Goal: Task Accomplishment & Management: Manage account settings

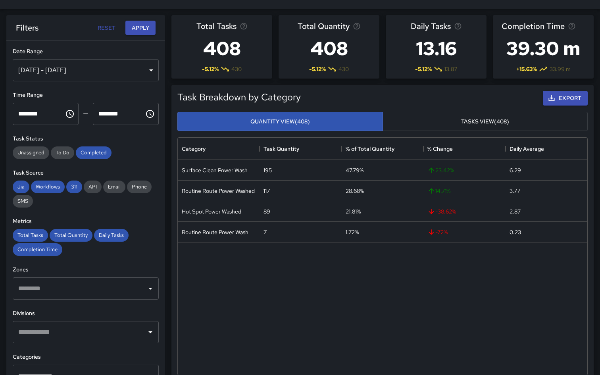
scroll to position [295, 409]
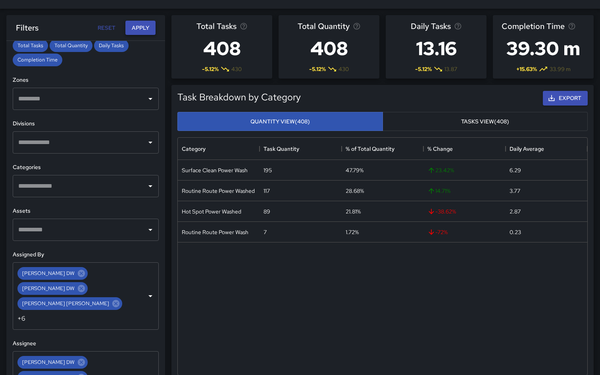
click at [136, 25] on button "Apply" at bounding box center [140, 28] width 30 height 15
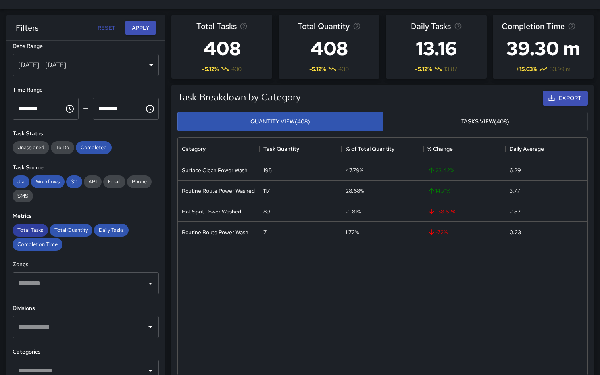
scroll to position [0, 0]
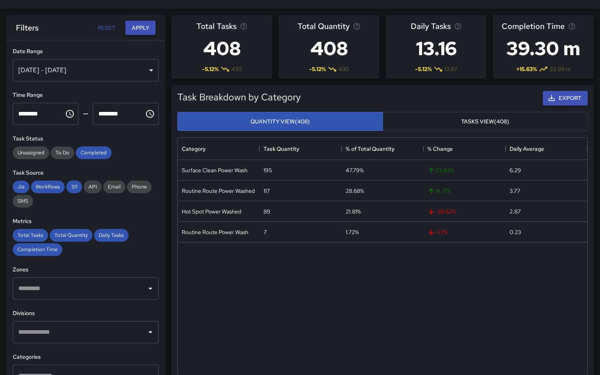
click at [138, 34] on button "Apply" at bounding box center [140, 28] width 30 height 15
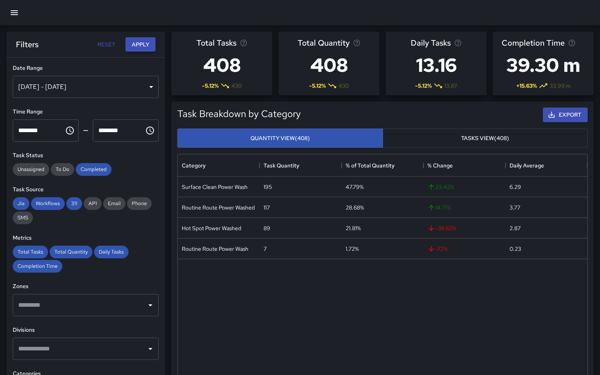
click at [20, 14] on button "button" at bounding box center [14, 12] width 19 height 19
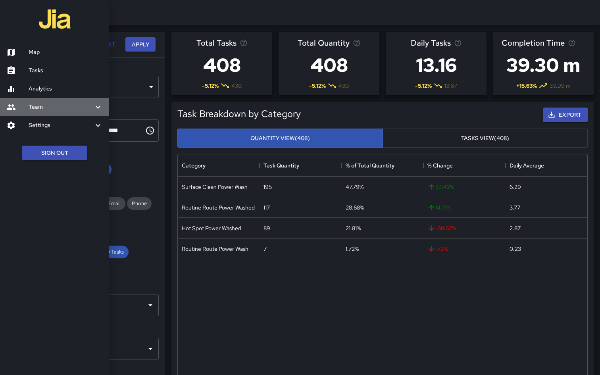
click at [100, 101] on div "Team" at bounding box center [54, 107] width 109 height 18
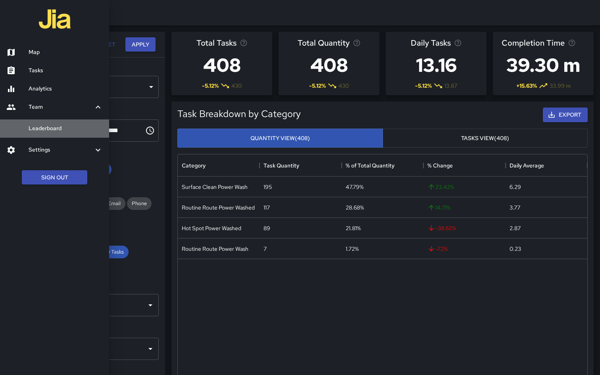
click at [84, 129] on h6 "Leaderboard" at bounding box center [66, 128] width 74 height 9
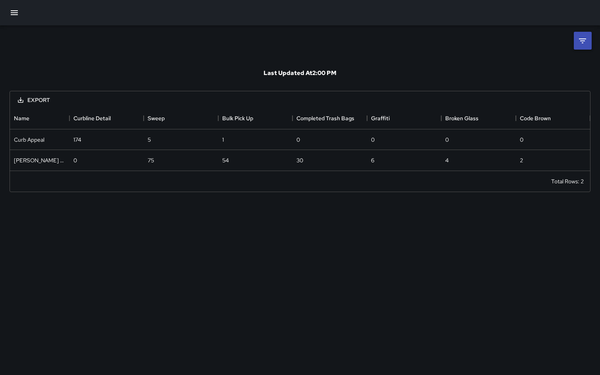
scroll to position [63, 580]
click at [15, 15] on icon "button" at bounding box center [15, 13] width 10 height 10
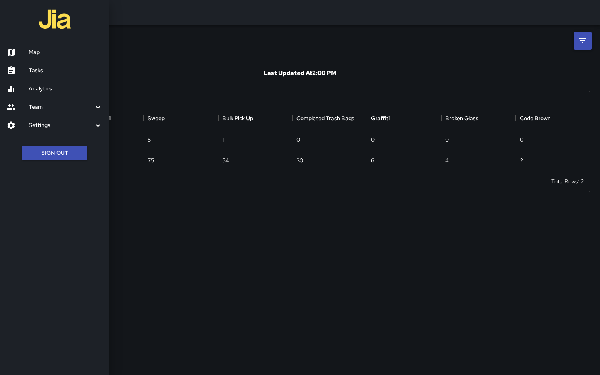
click at [49, 110] on h6 "Team" at bounding box center [61, 107] width 65 height 9
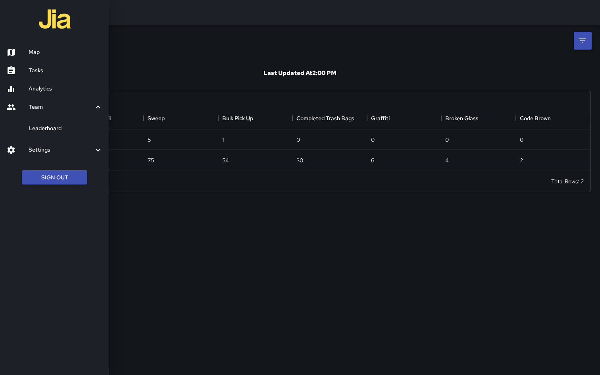
click at [48, 151] on h6 "Settings" at bounding box center [61, 150] width 65 height 9
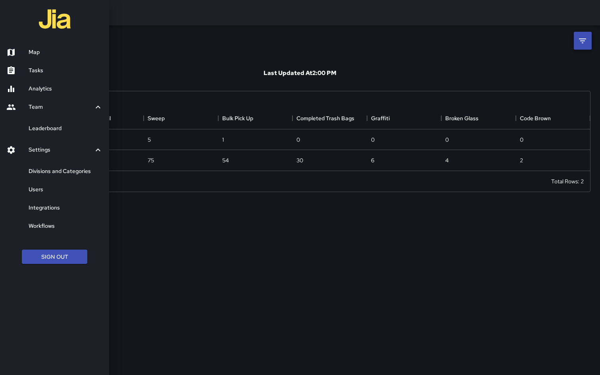
click at [43, 187] on h6 "Users" at bounding box center [66, 189] width 74 height 9
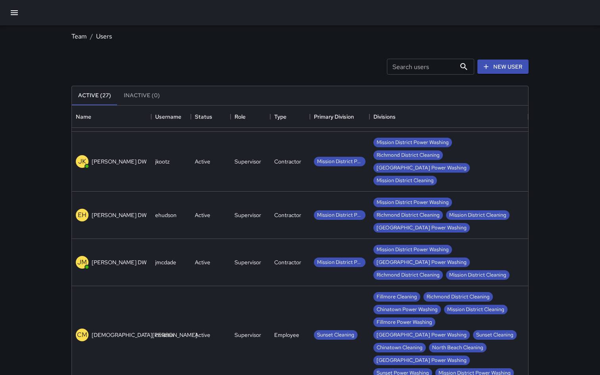
scroll to position [201, 0]
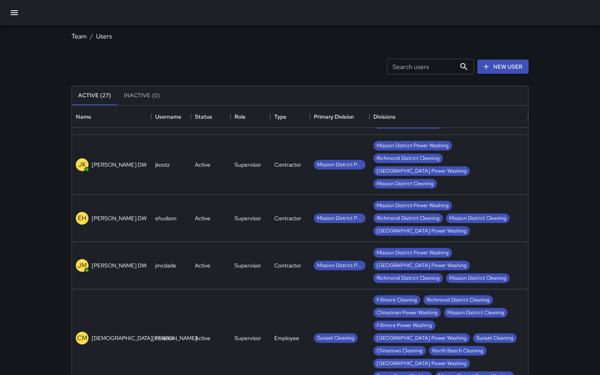
click at [144, 242] on div "[PERSON_NAME] [PERSON_NAME]" at bounding box center [111, 265] width 79 height 47
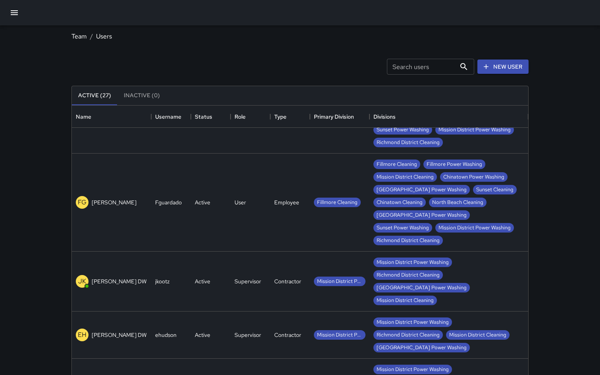
scroll to position [90, 0]
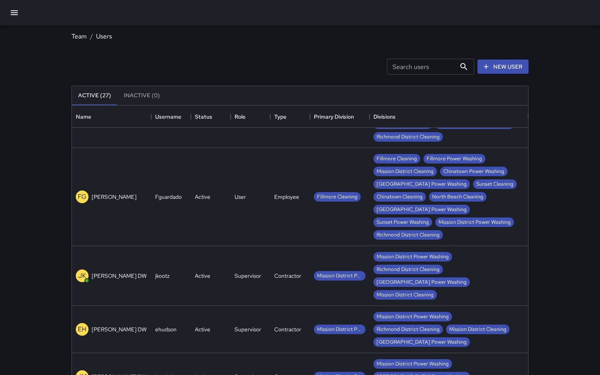
click at [231, 246] on div "Supervisor" at bounding box center [250, 276] width 40 height 60
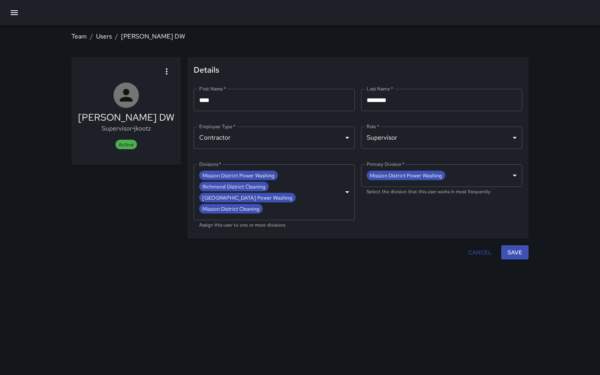
click at [292, 197] on body "**********" at bounding box center [300, 187] width 600 height 375
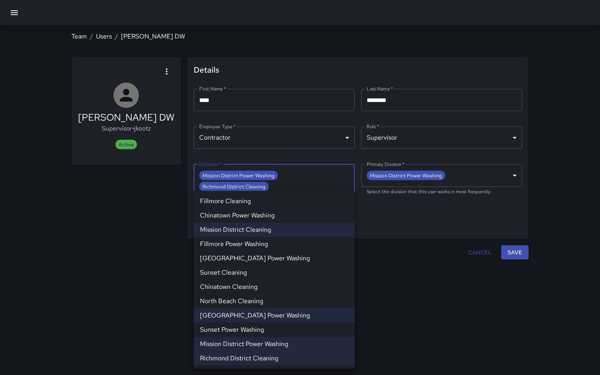
click at [297, 177] on div at bounding box center [300, 187] width 600 height 375
click at [297, 177] on body "**********" at bounding box center [300, 187] width 600 height 375
click at [276, 258] on li "[GEOGRAPHIC_DATA] Power Washing" at bounding box center [274, 258] width 161 height 14
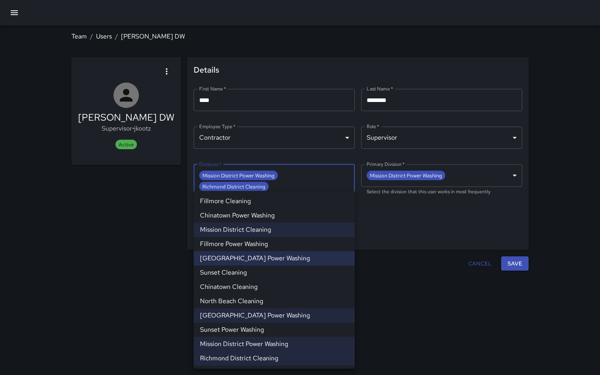
click at [280, 301] on li "North Beach Cleaning" at bounding box center [274, 301] width 161 height 14
type input "**********"
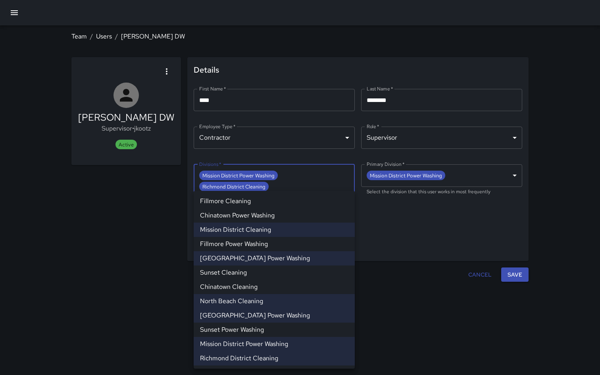
click at [516, 268] on div at bounding box center [300, 187] width 600 height 375
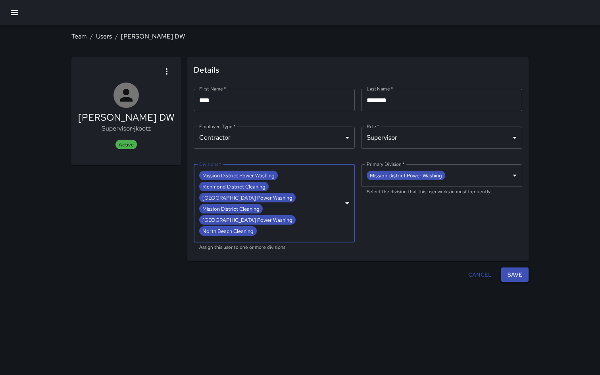
click at [516, 267] on button "Save" at bounding box center [514, 274] width 27 height 15
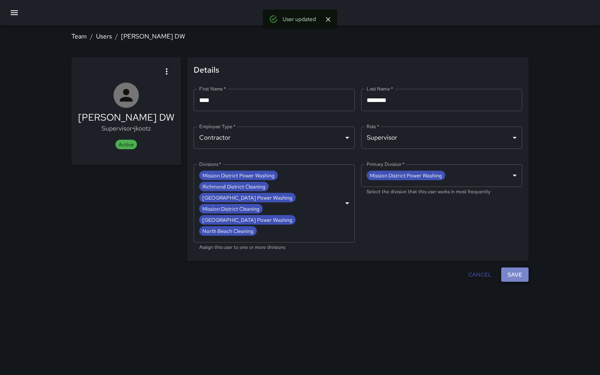
click at [520, 267] on button "Save" at bounding box center [514, 274] width 27 height 15
click at [105, 34] on link "Users" at bounding box center [104, 36] width 16 height 8
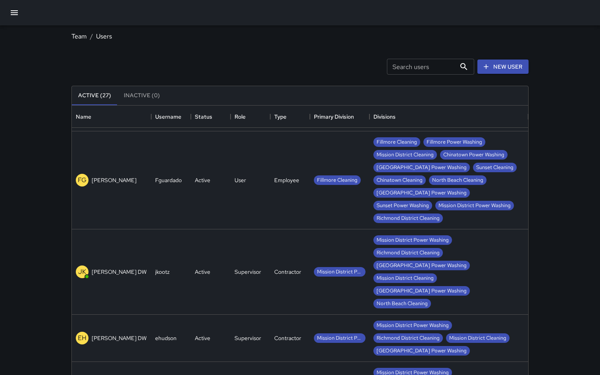
scroll to position [98, 0]
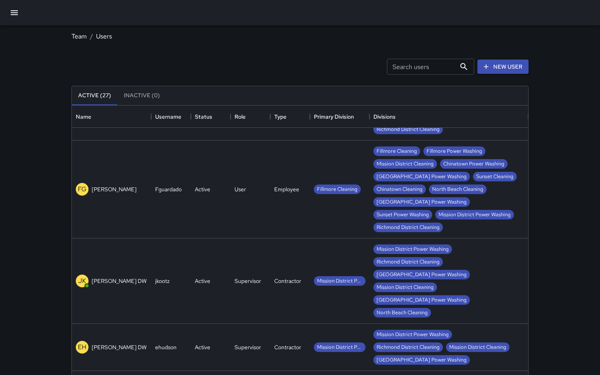
click at [102, 172] on div "FG [PERSON_NAME]" at bounding box center [111, 189] width 79 height 98
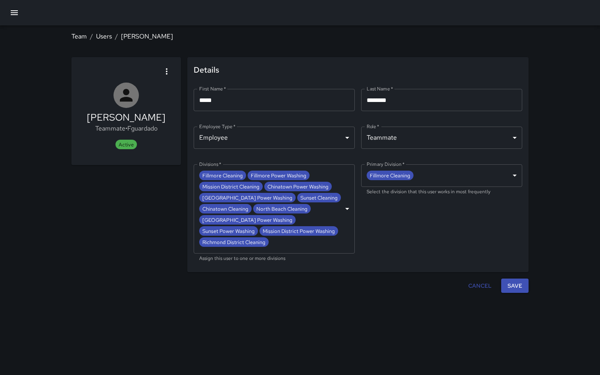
click at [163, 70] on icon "button" at bounding box center [167, 72] width 10 height 10
click at [147, 98] on li "Deactivate user" at bounding box center [146, 93] width 58 height 14
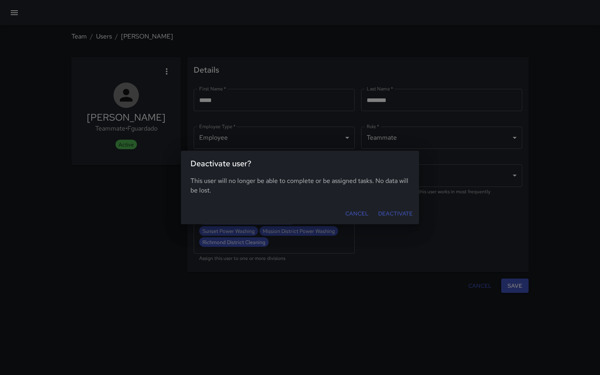
click at [387, 214] on button "Deactivate" at bounding box center [395, 213] width 41 height 15
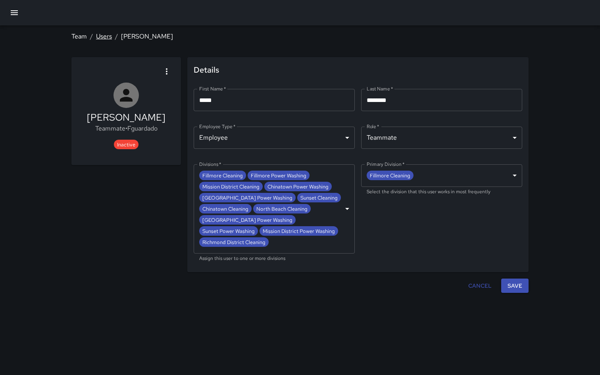
click at [106, 37] on link "Users" at bounding box center [104, 36] width 16 height 8
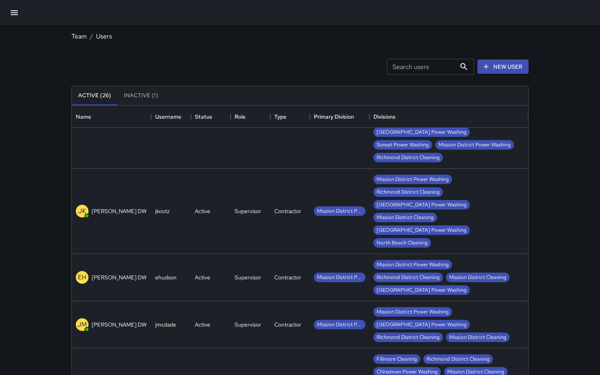
scroll to position [71, 0]
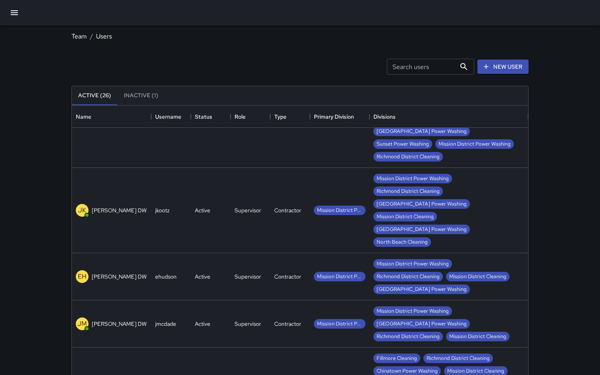
click at [188, 253] on div "ehudson" at bounding box center [171, 276] width 40 height 47
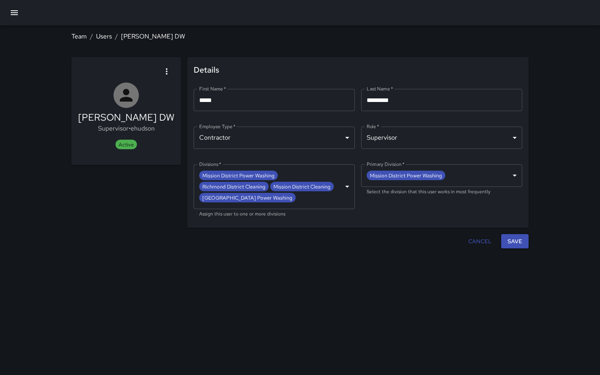
click at [290, 199] on body "**********" at bounding box center [300, 187] width 600 height 375
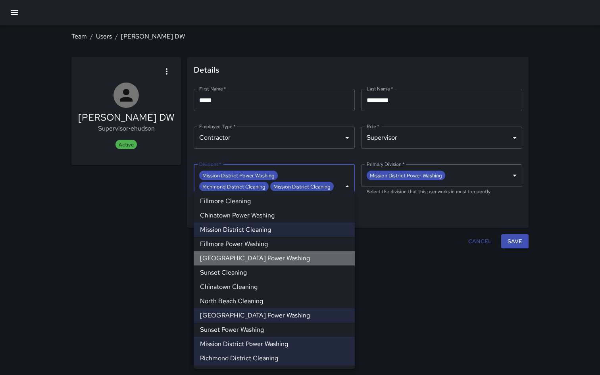
click at [261, 257] on li "[GEOGRAPHIC_DATA] Power Washing" at bounding box center [274, 258] width 161 height 14
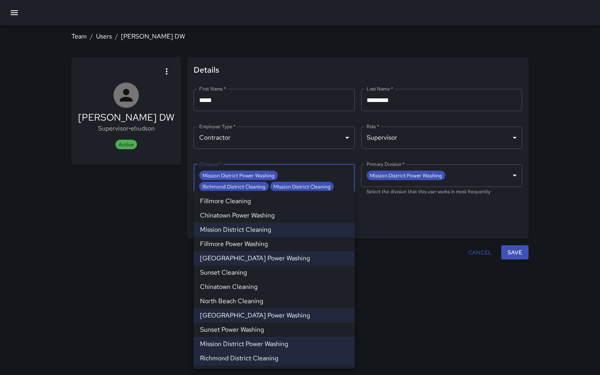
click at [248, 299] on li "North Beach Cleaning" at bounding box center [274, 301] width 161 height 14
type input "**********"
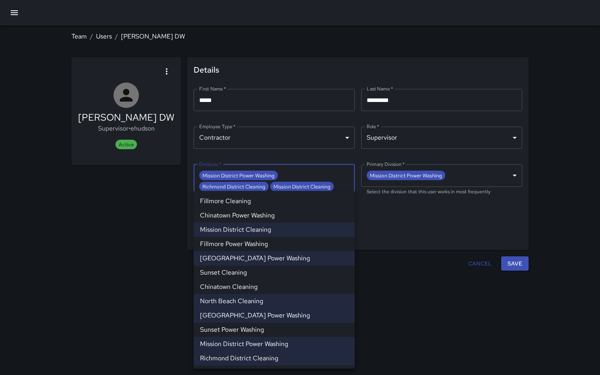
click at [530, 252] on div at bounding box center [300, 187] width 600 height 375
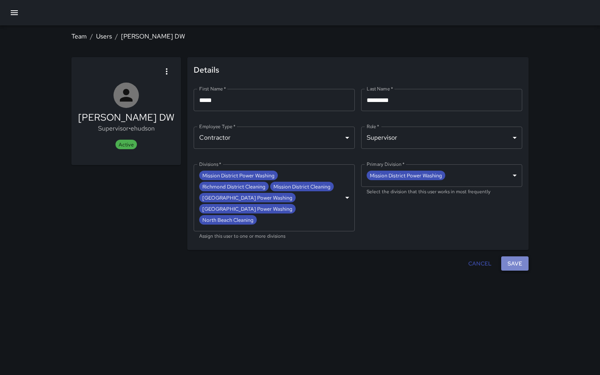
click at [524, 256] on button "Save" at bounding box center [514, 263] width 27 height 15
click at [513, 256] on button "Save" at bounding box center [514, 263] width 27 height 15
click at [107, 36] on link "Users" at bounding box center [104, 36] width 16 height 8
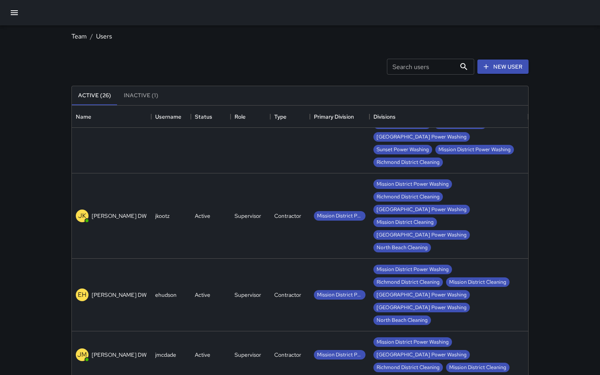
scroll to position [72, 0]
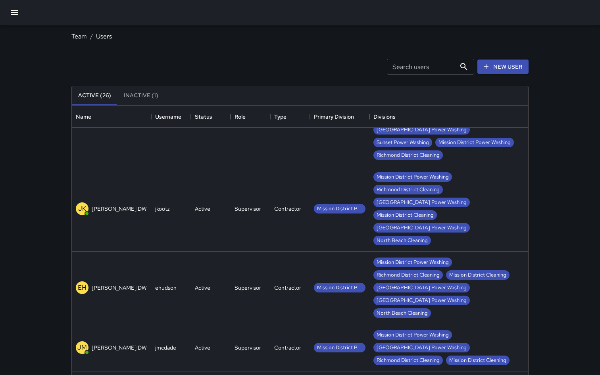
click at [124, 324] on div "[PERSON_NAME] [PERSON_NAME]" at bounding box center [111, 347] width 79 height 47
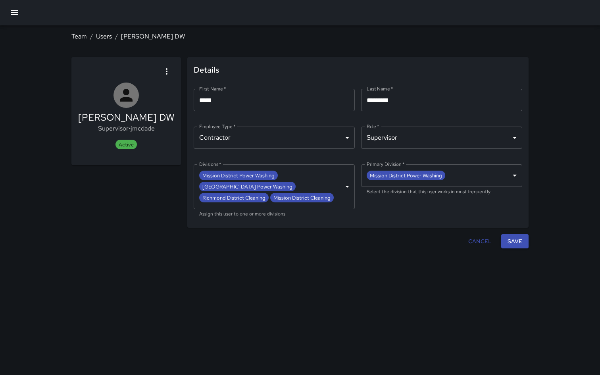
click at [313, 190] on body "**********" at bounding box center [300, 187] width 600 height 375
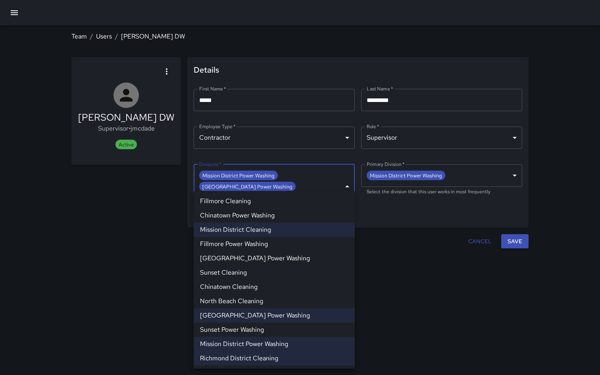
click at [272, 256] on li "[GEOGRAPHIC_DATA] Power Washing" at bounding box center [274, 258] width 161 height 14
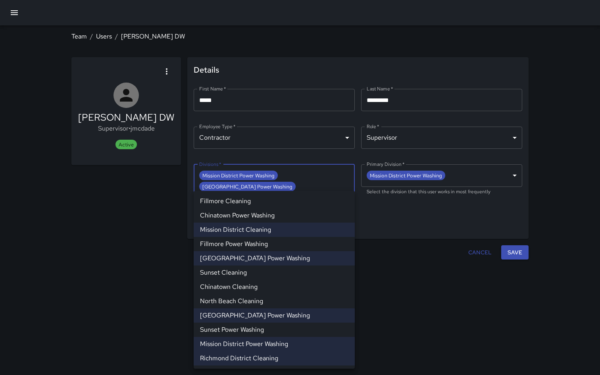
click at [256, 296] on li "North Beach Cleaning" at bounding box center [274, 301] width 161 height 14
type input "**********"
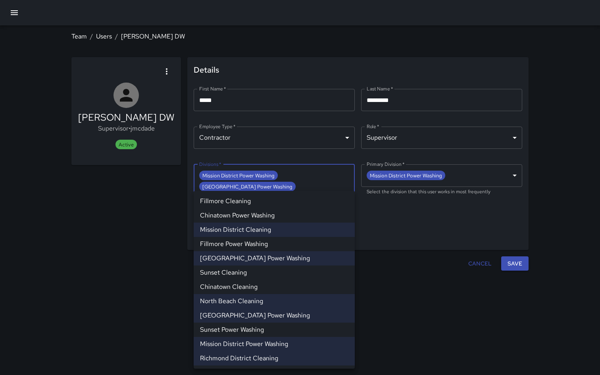
click at [509, 251] on div at bounding box center [300, 187] width 600 height 375
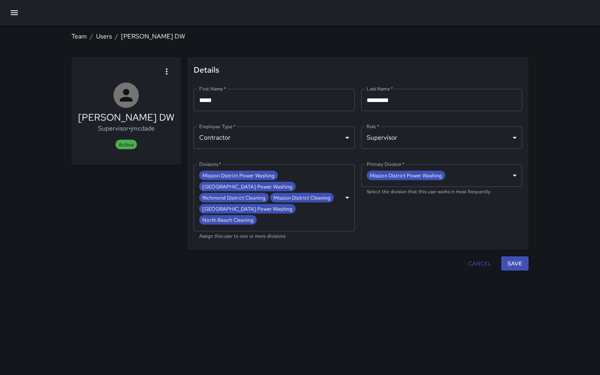
click at [535, 243] on div "**********" at bounding box center [300, 149] width 476 height 248
click at [522, 256] on button "Save" at bounding box center [514, 263] width 27 height 15
click at [518, 256] on button "Save" at bounding box center [514, 263] width 27 height 15
click at [100, 36] on link "Users" at bounding box center [104, 36] width 16 height 8
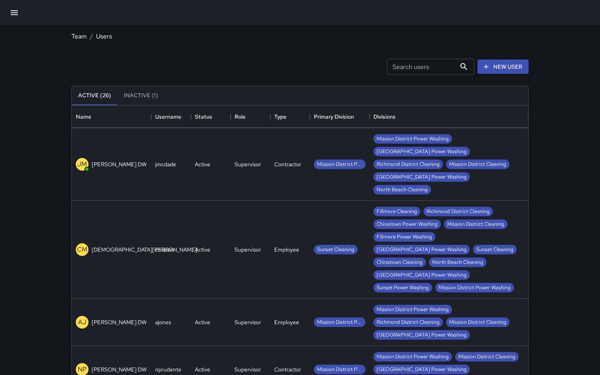
scroll to position [272, 0]
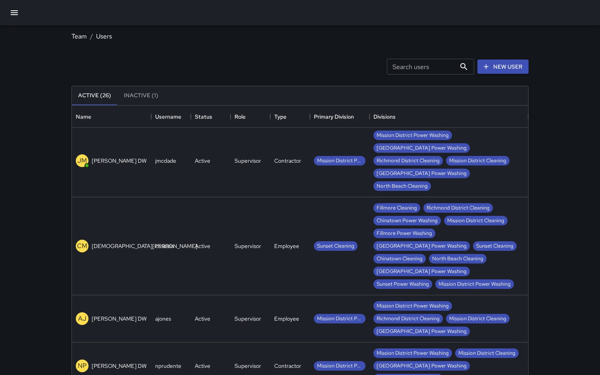
click at [184, 295] on div "ajones" at bounding box center [171, 318] width 40 height 47
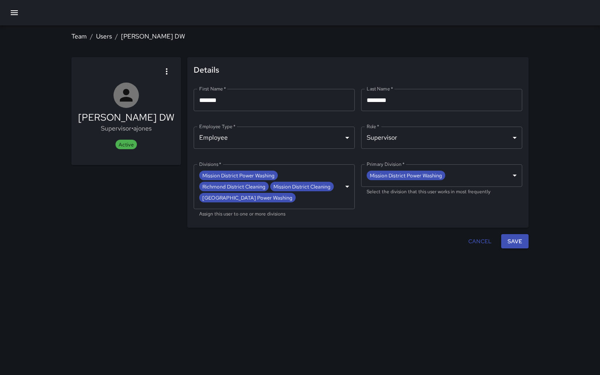
click at [310, 198] on body "**********" at bounding box center [300, 187] width 600 height 375
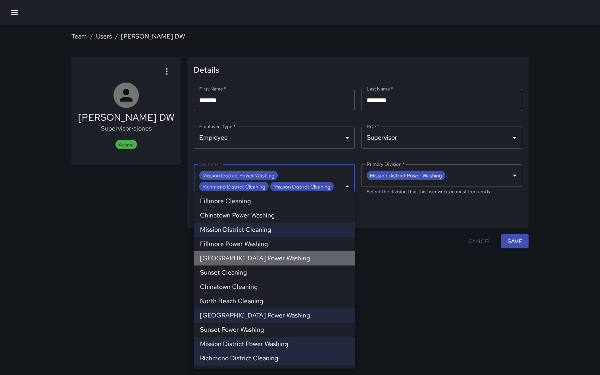
click at [230, 254] on li "[GEOGRAPHIC_DATA] Power Washing" at bounding box center [274, 258] width 161 height 14
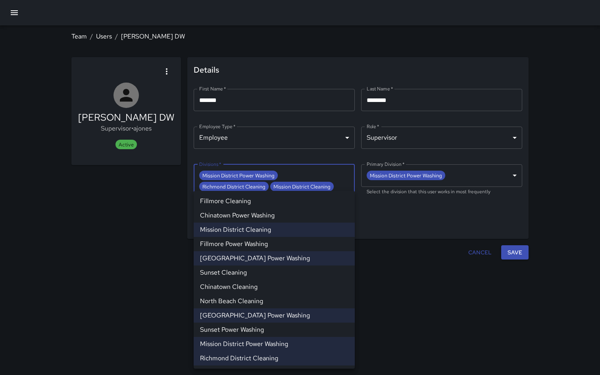
click at [224, 301] on li "North Beach Cleaning" at bounding box center [274, 301] width 161 height 14
type input "**********"
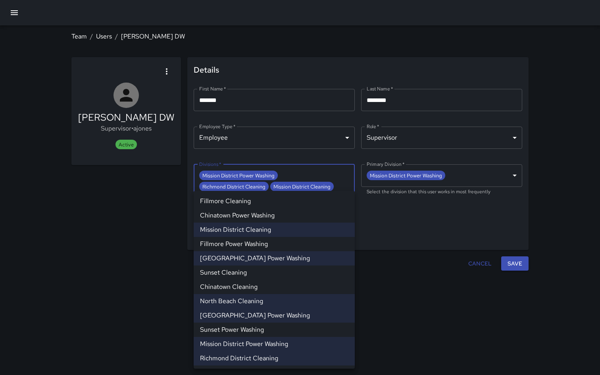
click at [516, 254] on div at bounding box center [300, 187] width 600 height 375
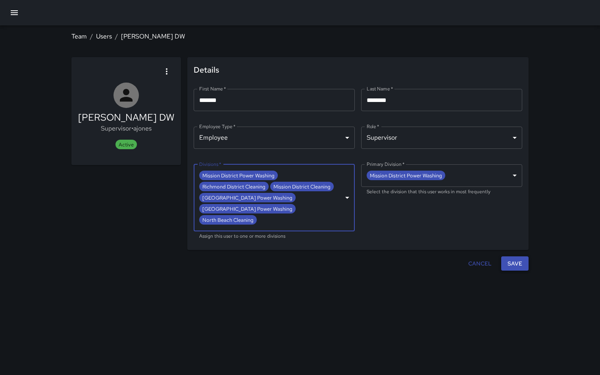
click at [513, 256] on button "Save" at bounding box center [514, 263] width 27 height 15
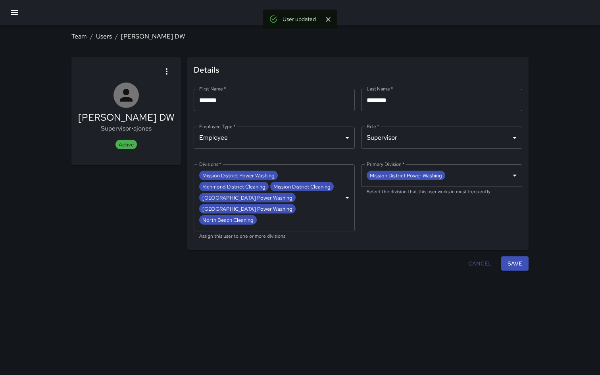
click at [100, 36] on link "Users" at bounding box center [104, 36] width 16 height 8
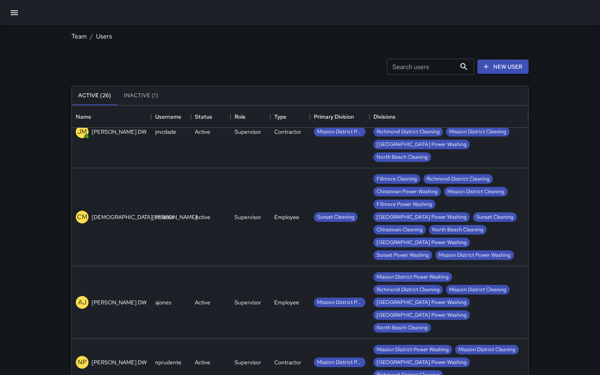
scroll to position [303, 0]
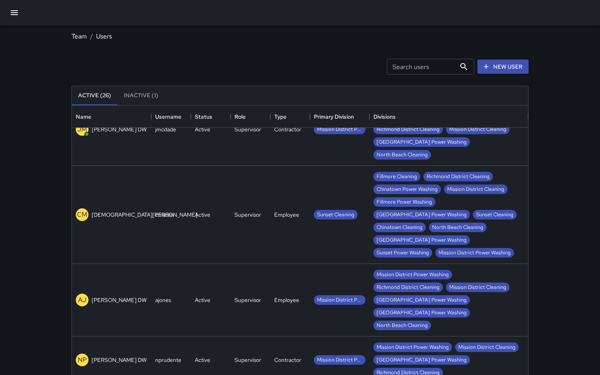
click at [151, 336] on div "NP [PERSON_NAME] DW" at bounding box center [111, 359] width 79 height 47
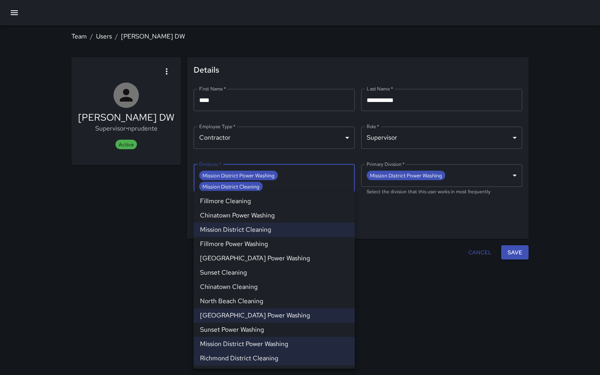
click at [303, 195] on body "**********" at bounding box center [300, 187] width 600 height 375
click at [272, 257] on li "[GEOGRAPHIC_DATA] Power Washing" at bounding box center [274, 258] width 161 height 14
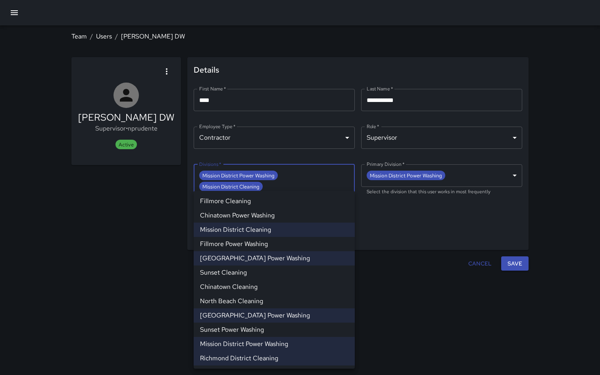
click at [258, 300] on li "North Beach Cleaning" at bounding box center [274, 301] width 161 height 14
type input "**********"
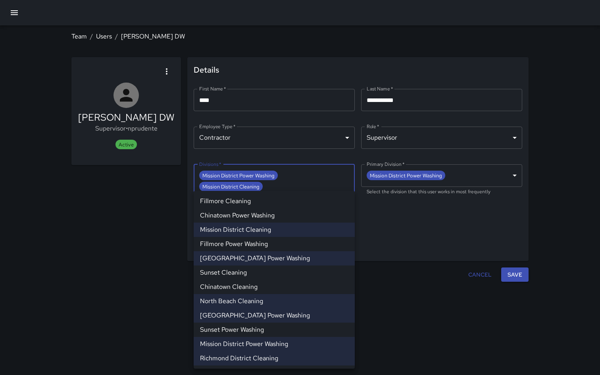
click at [518, 248] on div at bounding box center [300, 187] width 600 height 375
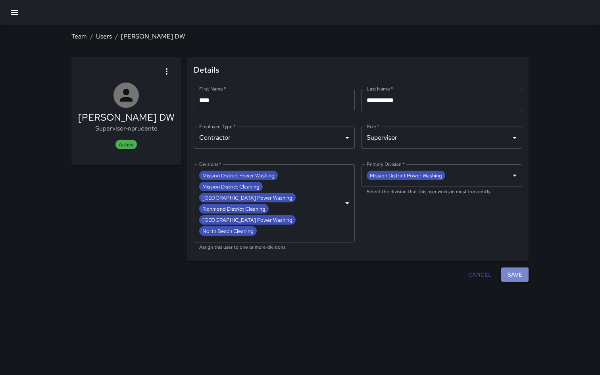
click at [518, 267] on button "Save" at bounding box center [514, 274] width 27 height 15
click at [104, 37] on link "Users" at bounding box center [104, 36] width 16 height 8
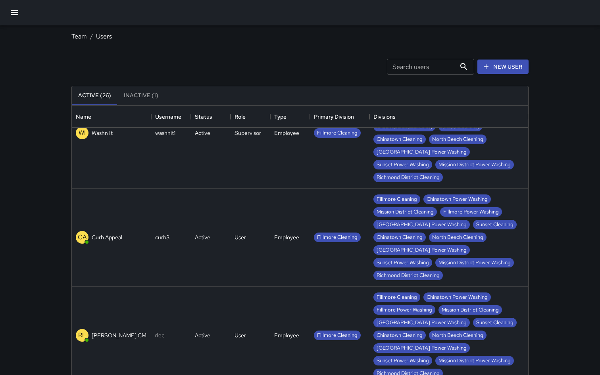
scroll to position [521, 0]
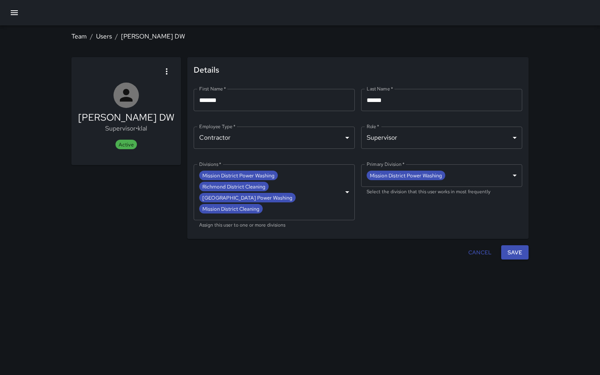
click at [270, 207] on body "**********" at bounding box center [300, 187] width 600 height 375
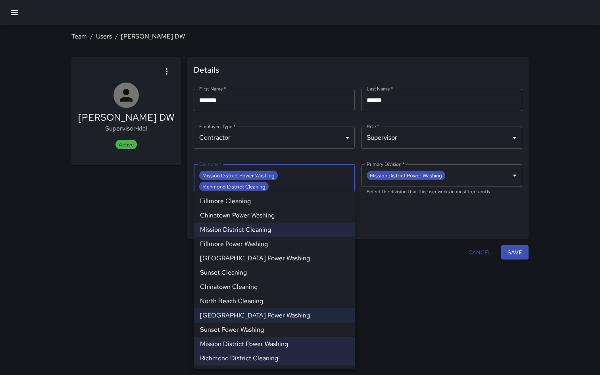
click at [254, 258] on li "[GEOGRAPHIC_DATA] Power Washing" at bounding box center [274, 258] width 161 height 14
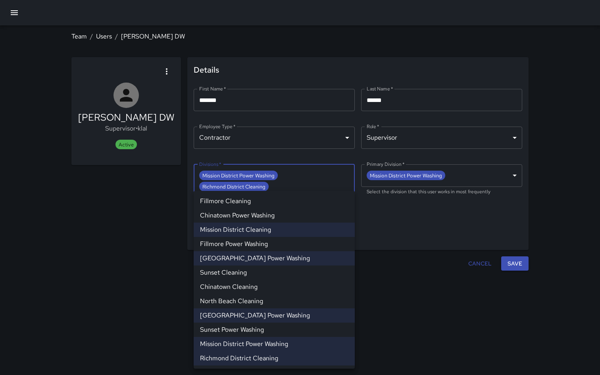
click at [244, 309] on li "[GEOGRAPHIC_DATA] Power Washing" at bounding box center [274, 315] width 161 height 14
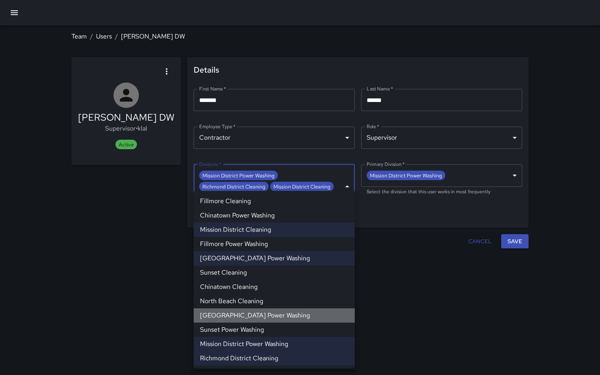
click at [244, 309] on li "[GEOGRAPHIC_DATA] Power Washing" at bounding box center [274, 315] width 161 height 14
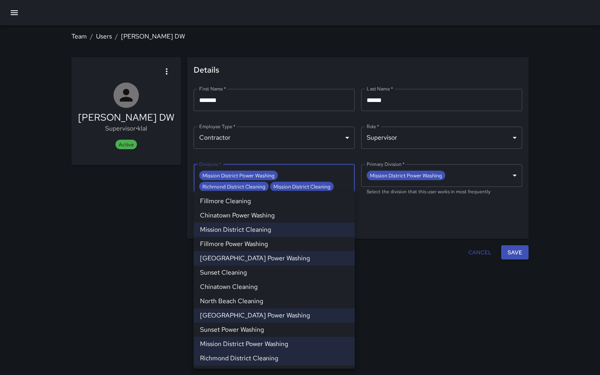
click at [244, 303] on li "North Beach Cleaning" at bounding box center [274, 301] width 161 height 14
type input "**********"
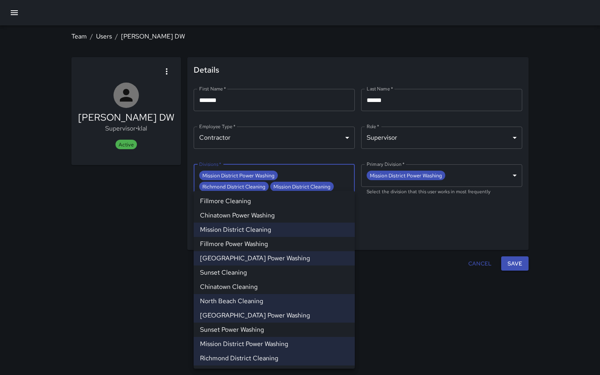
click at [520, 254] on div at bounding box center [300, 187] width 600 height 375
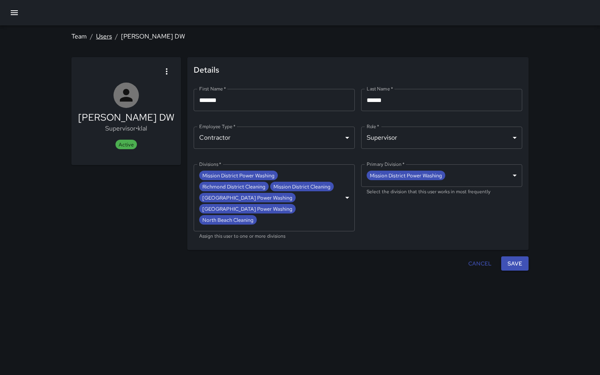
click at [100, 36] on link "Users" at bounding box center [104, 36] width 16 height 8
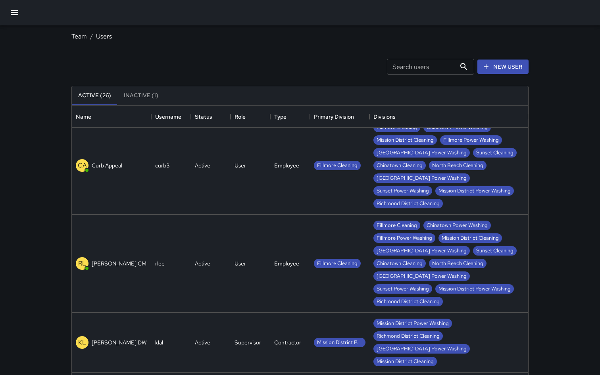
scroll to position [597, 0]
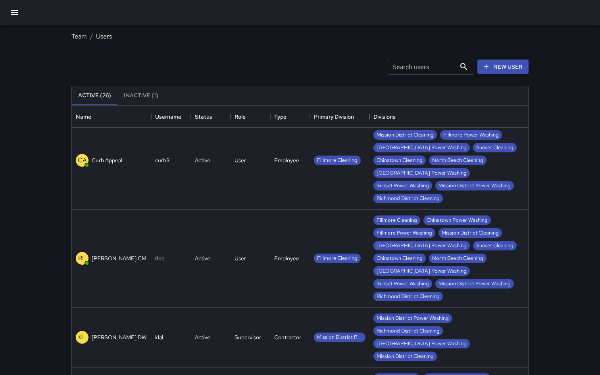
click at [150, 307] on div "KL [PERSON_NAME] DW" at bounding box center [111, 337] width 79 height 60
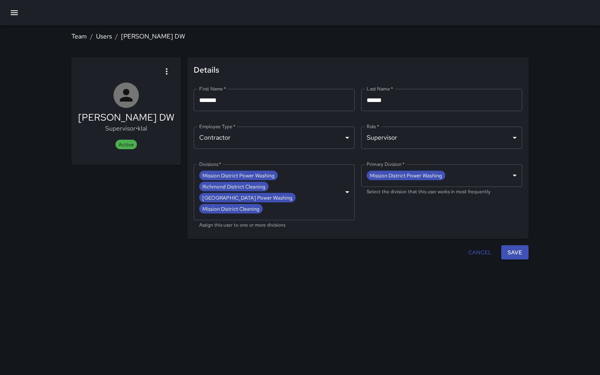
click at [309, 205] on body "**********" at bounding box center [300, 187] width 600 height 375
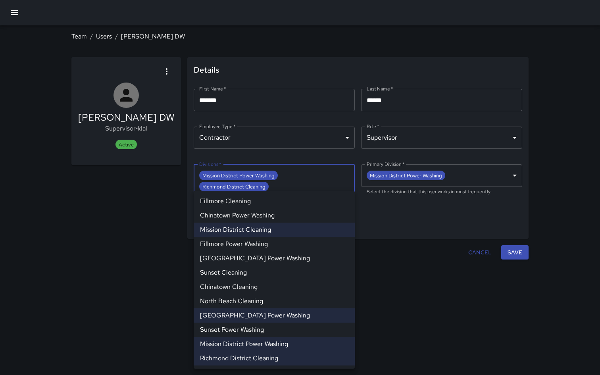
click at [272, 258] on li "[GEOGRAPHIC_DATA] Power Washing" at bounding box center [274, 258] width 161 height 14
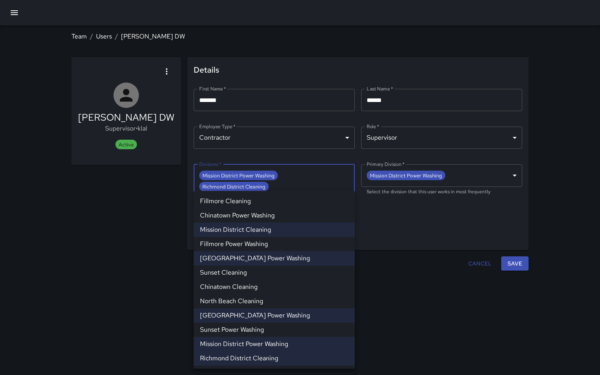
click at [257, 299] on li "North Beach Cleaning" at bounding box center [274, 301] width 161 height 14
type input "**********"
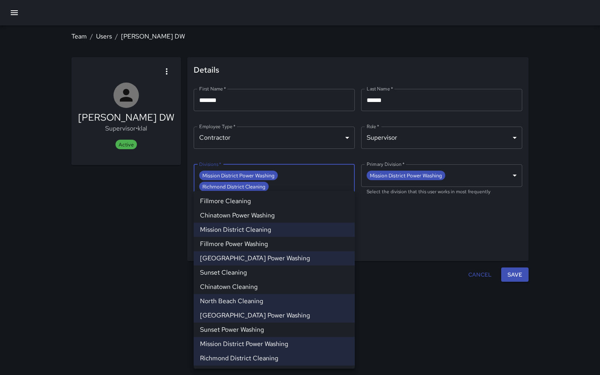
click at [527, 260] on div at bounding box center [300, 187] width 600 height 375
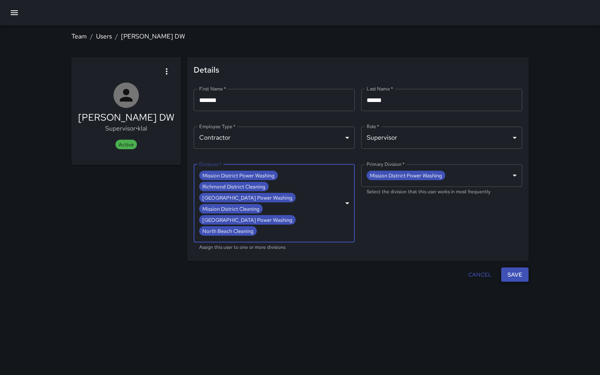
click at [522, 267] on button "Save" at bounding box center [514, 274] width 27 height 15
click at [520, 267] on button "Save" at bounding box center [514, 274] width 27 height 15
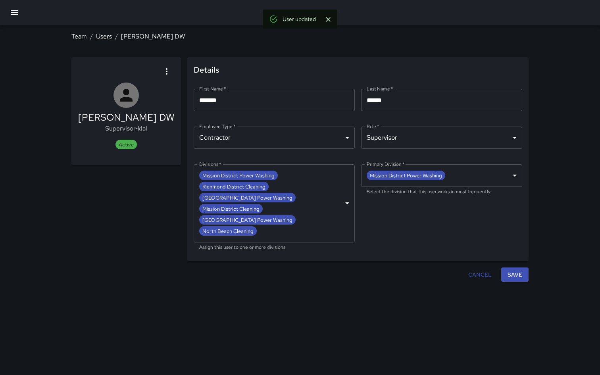
click at [109, 38] on link "Users" at bounding box center [104, 36] width 16 height 8
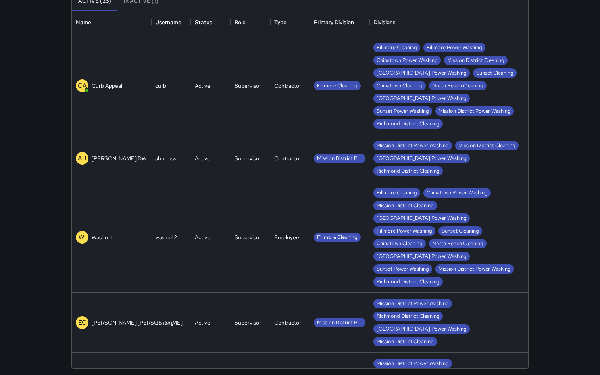
scroll to position [868, 0]
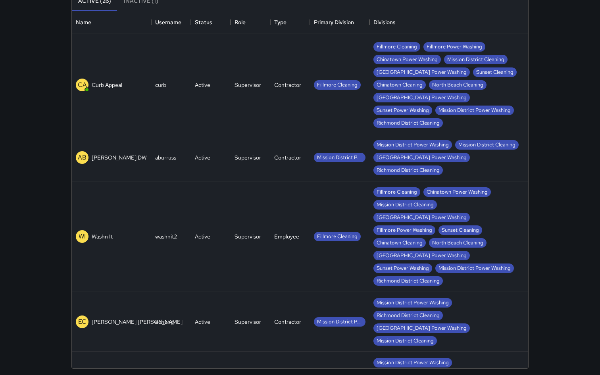
click at [114, 151] on div "AB [PERSON_NAME] DW" at bounding box center [111, 157] width 71 height 13
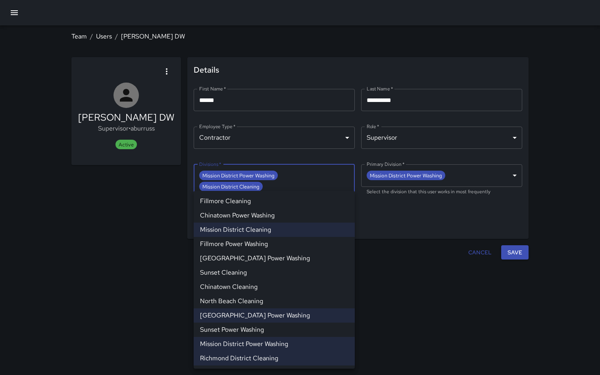
click at [253, 203] on body "**********" at bounding box center [300, 187] width 600 height 375
click at [262, 258] on li "[GEOGRAPHIC_DATA] Power Washing" at bounding box center [274, 258] width 161 height 14
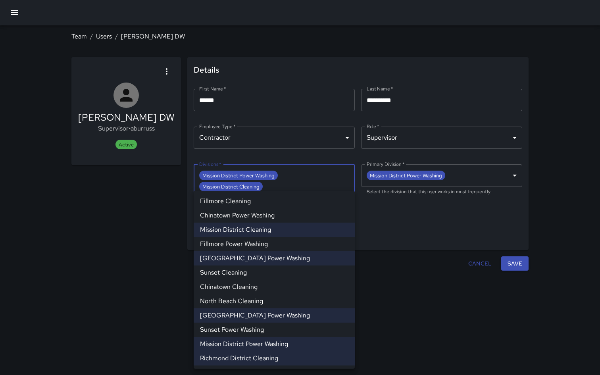
click at [263, 297] on li "North Beach Cleaning" at bounding box center [274, 301] width 161 height 14
type input "**********"
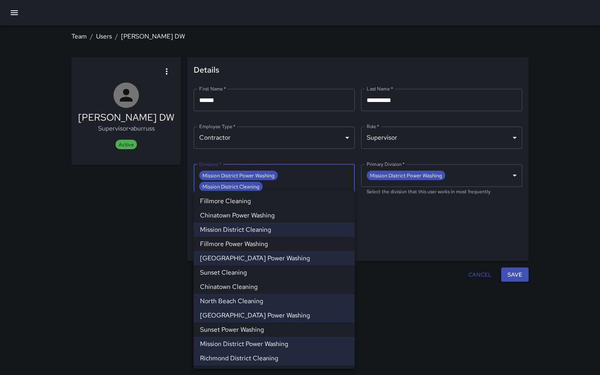
click at [522, 250] on div at bounding box center [300, 187] width 600 height 375
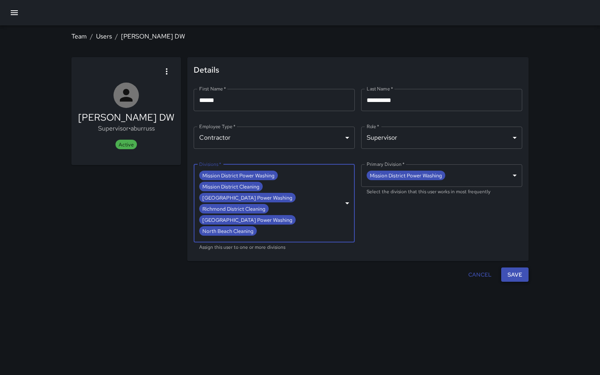
click at [519, 267] on button "Save" at bounding box center [514, 274] width 27 height 15
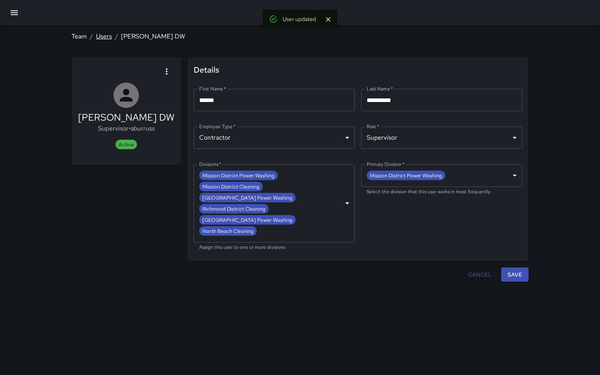
click at [104, 38] on link "Users" at bounding box center [104, 36] width 16 height 8
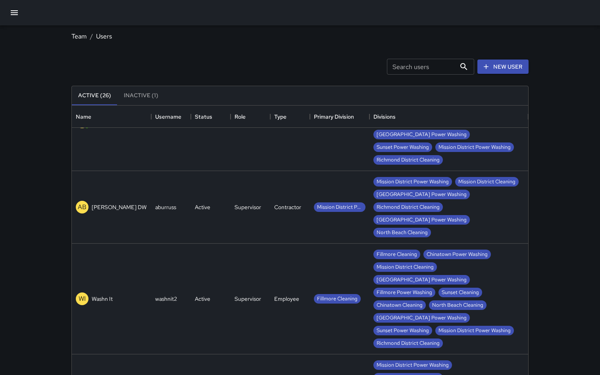
scroll to position [940, 0]
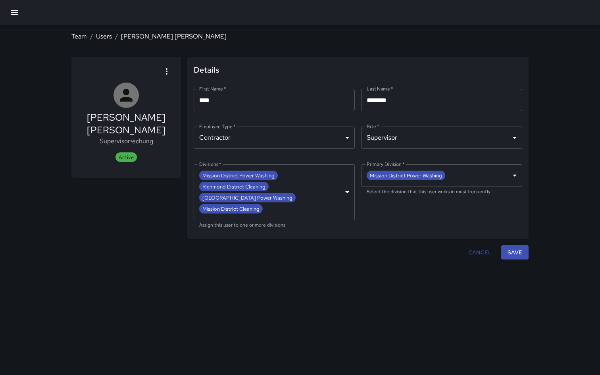
click at [272, 215] on body "**********" at bounding box center [300, 187] width 600 height 375
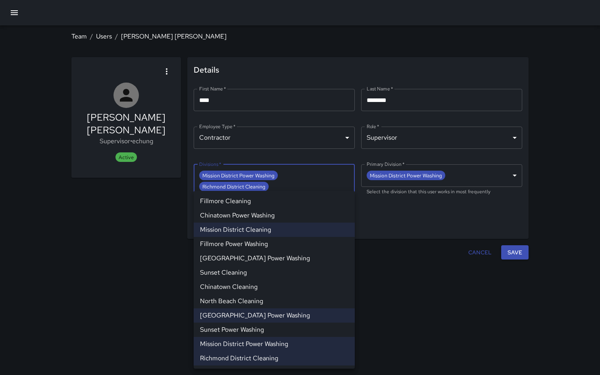
click at [273, 259] on li "[GEOGRAPHIC_DATA] Power Washing" at bounding box center [274, 258] width 161 height 14
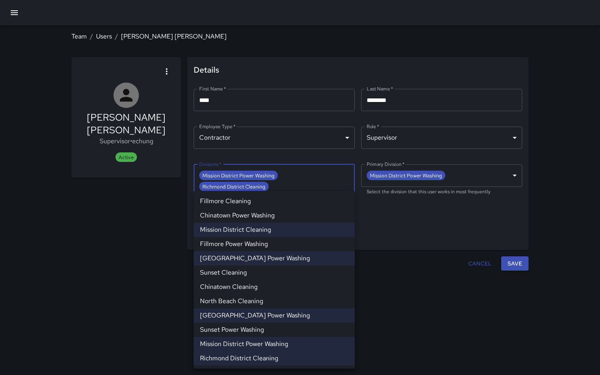
click at [271, 300] on li "North Beach Cleaning" at bounding box center [274, 301] width 161 height 14
type input "**********"
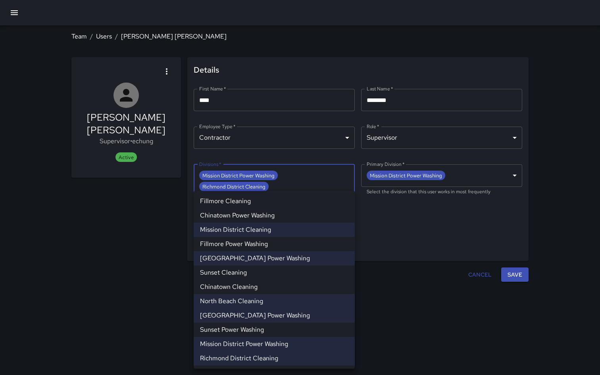
click at [510, 265] on div at bounding box center [300, 187] width 600 height 375
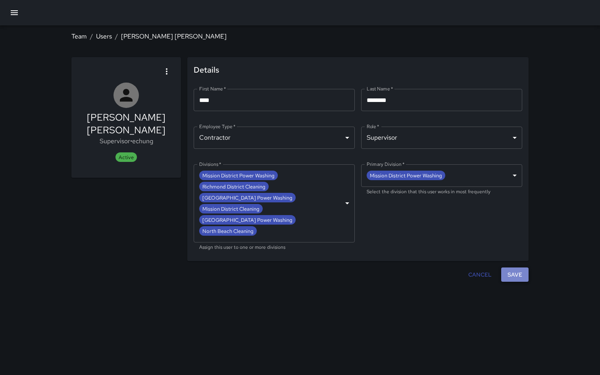
click at [510, 267] on button "Save" at bounding box center [514, 274] width 27 height 15
click at [103, 30] on nav "Team / Users / [PERSON_NAME] [PERSON_NAME]" at bounding box center [299, 36] width 457 height 22
click at [103, 35] on link "Users" at bounding box center [104, 36] width 16 height 8
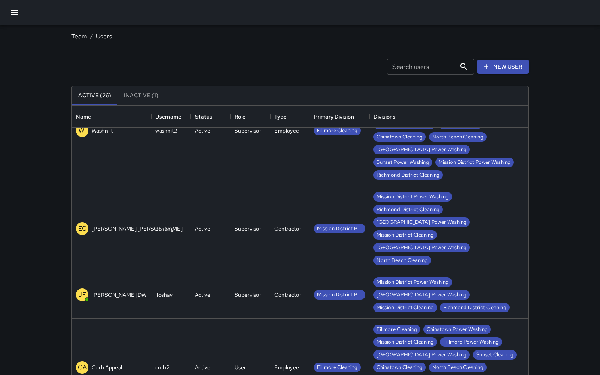
scroll to position [1043, 0]
click at [193, 271] on div "Active" at bounding box center [211, 294] width 40 height 47
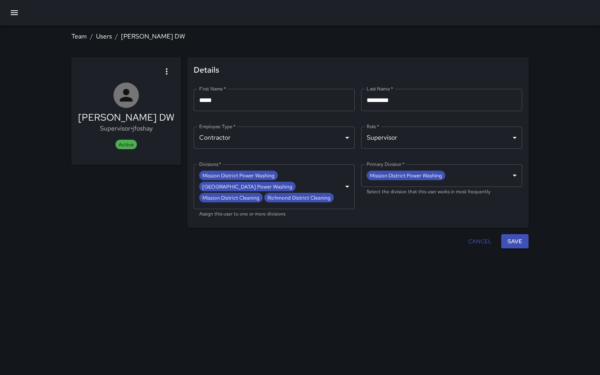
click at [320, 176] on body "**********" at bounding box center [300, 187] width 600 height 375
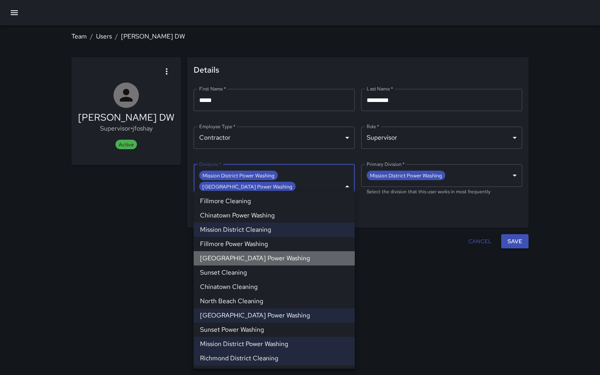
click at [243, 261] on li "[GEOGRAPHIC_DATA] Power Washing" at bounding box center [274, 258] width 161 height 14
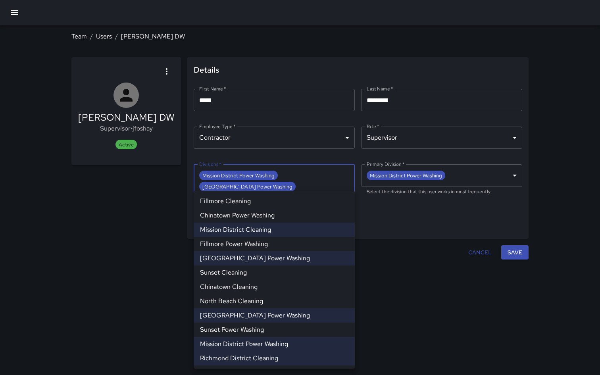
click at [221, 303] on li "North Beach Cleaning" at bounding box center [274, 301] width 161 height 14
type input "**********"
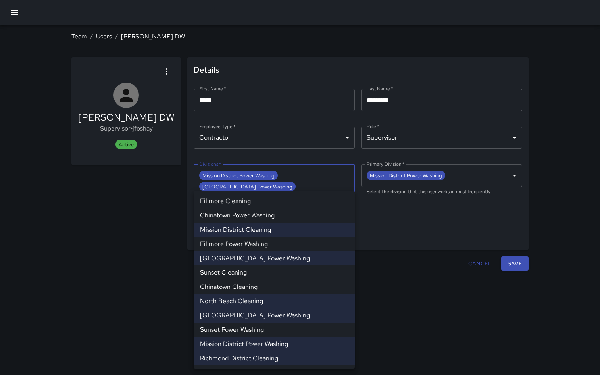
click at [515, 253] on div at bounding box center [300, 187] width 600 height 375
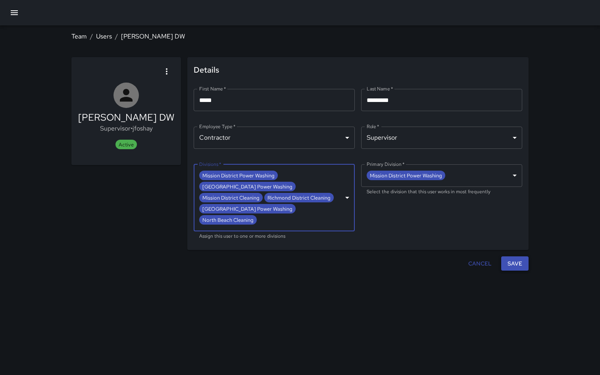
click at [524, 256] on button "Save" at bounding box center [514, 263] width 27 height 15
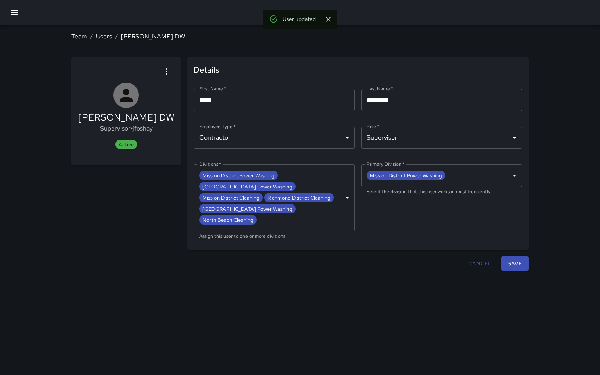
click at [101, 38] on link "Users" at bounding box center [104, 36] width 16 height 8
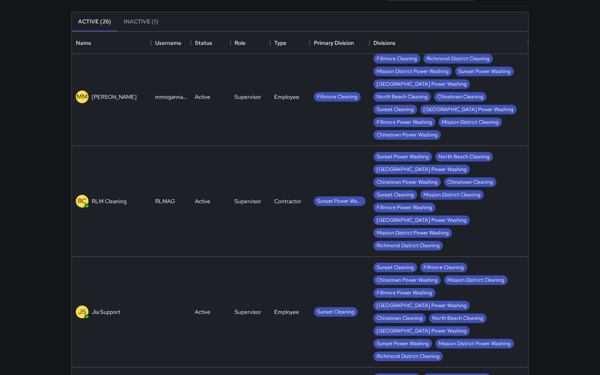
scroll to position [94, 0]
